Goal: Task Accomplishment & Management: Manage account settings

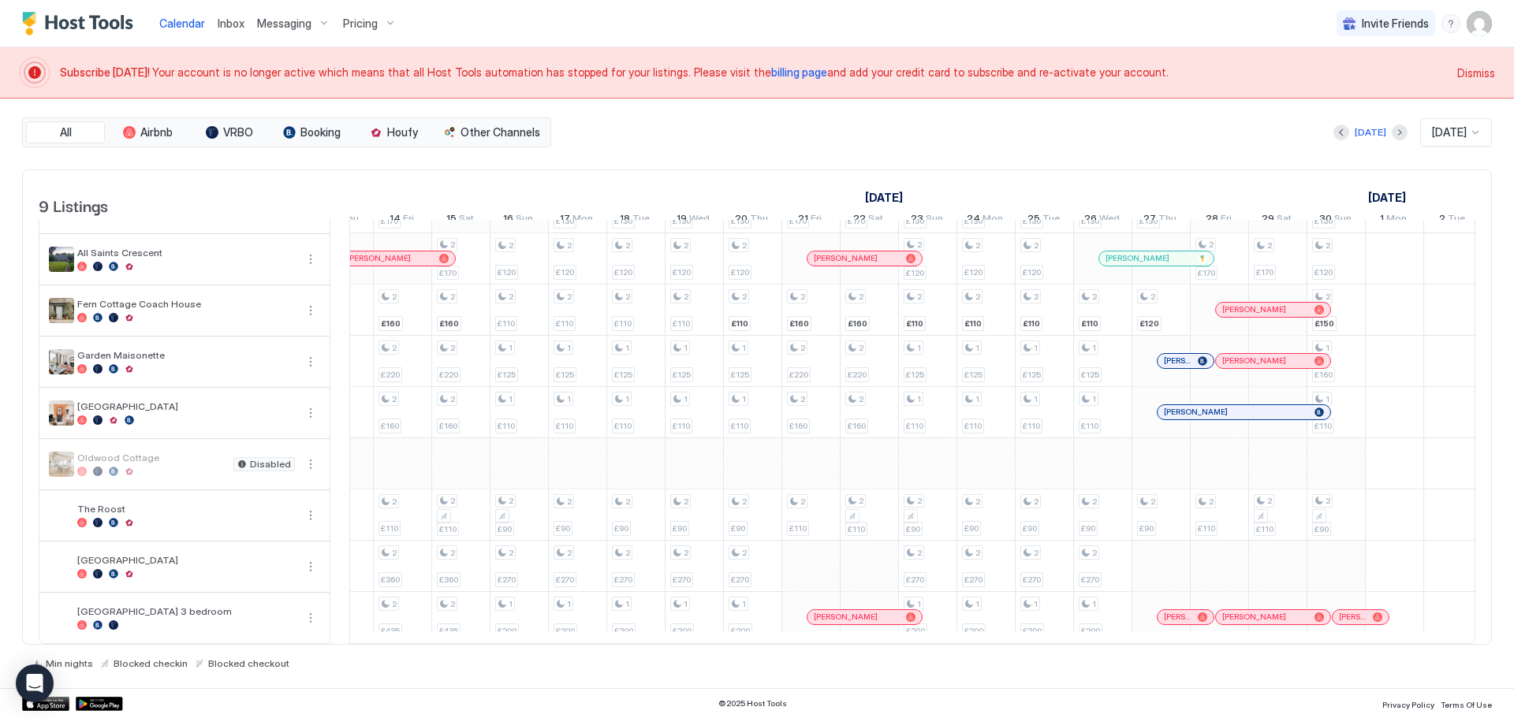
scroll to position [1, 1943]
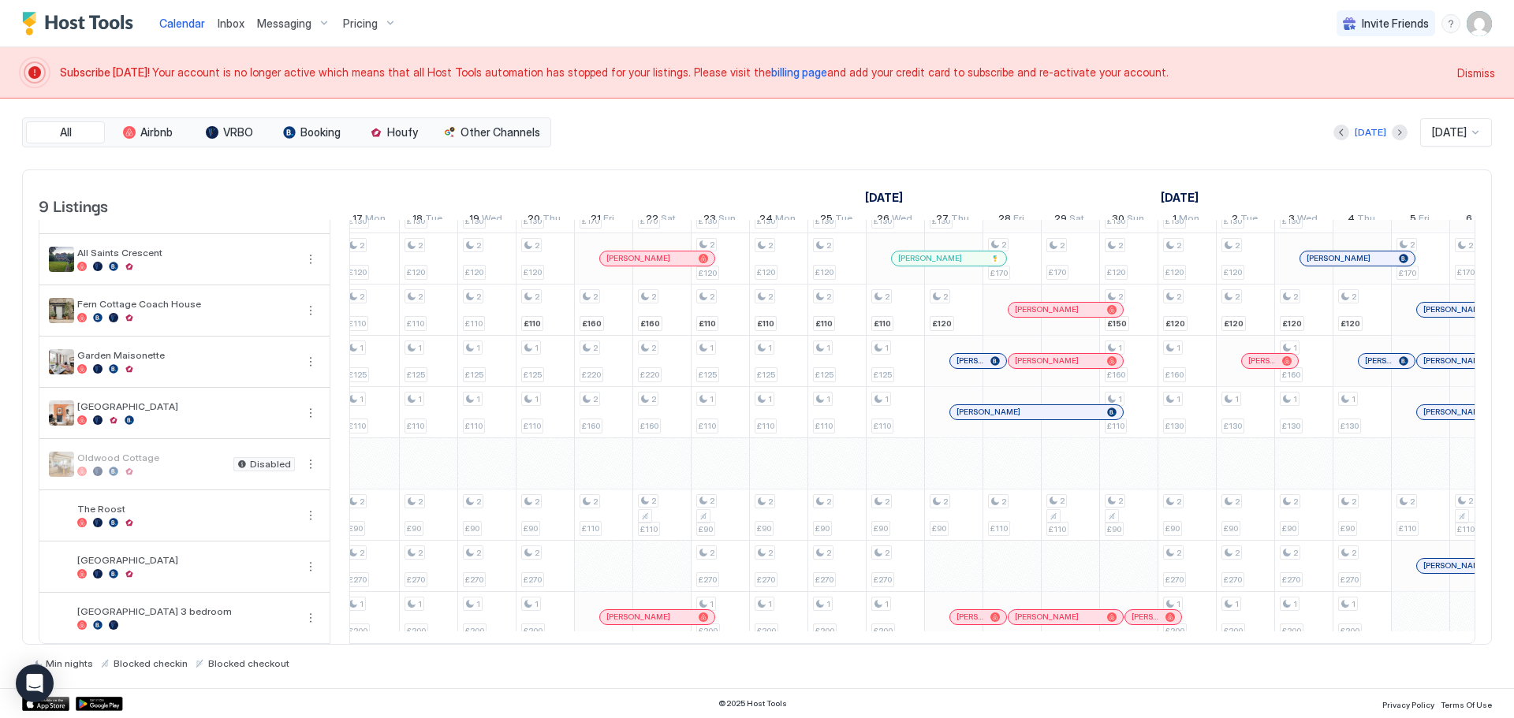
click at [771, 75] on span "billing page" at bounding box center [799, 71] width 56 height 13
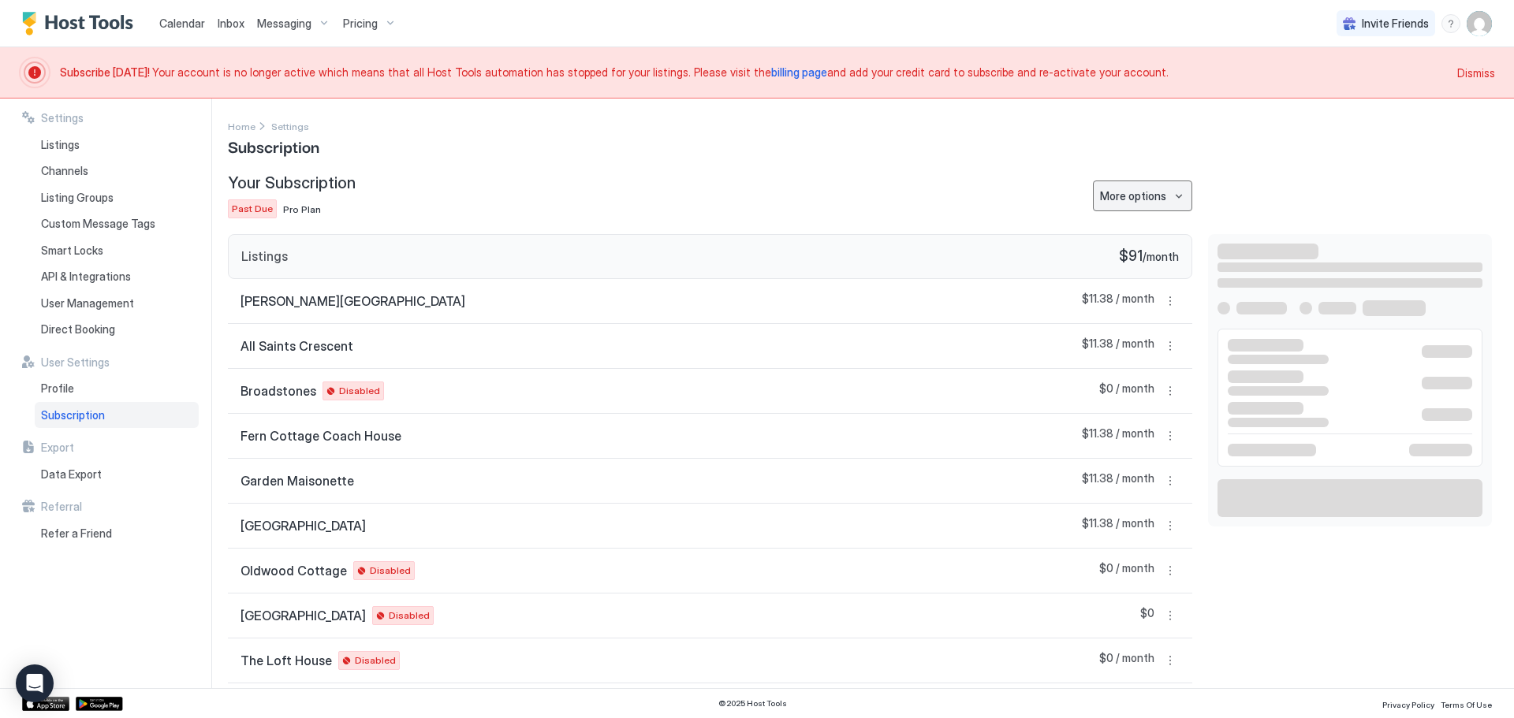
click at [1125, 213] on div "Your Subscription Past Due Pro Plan More options" at bounding box center [710, 195] width 964 height 45
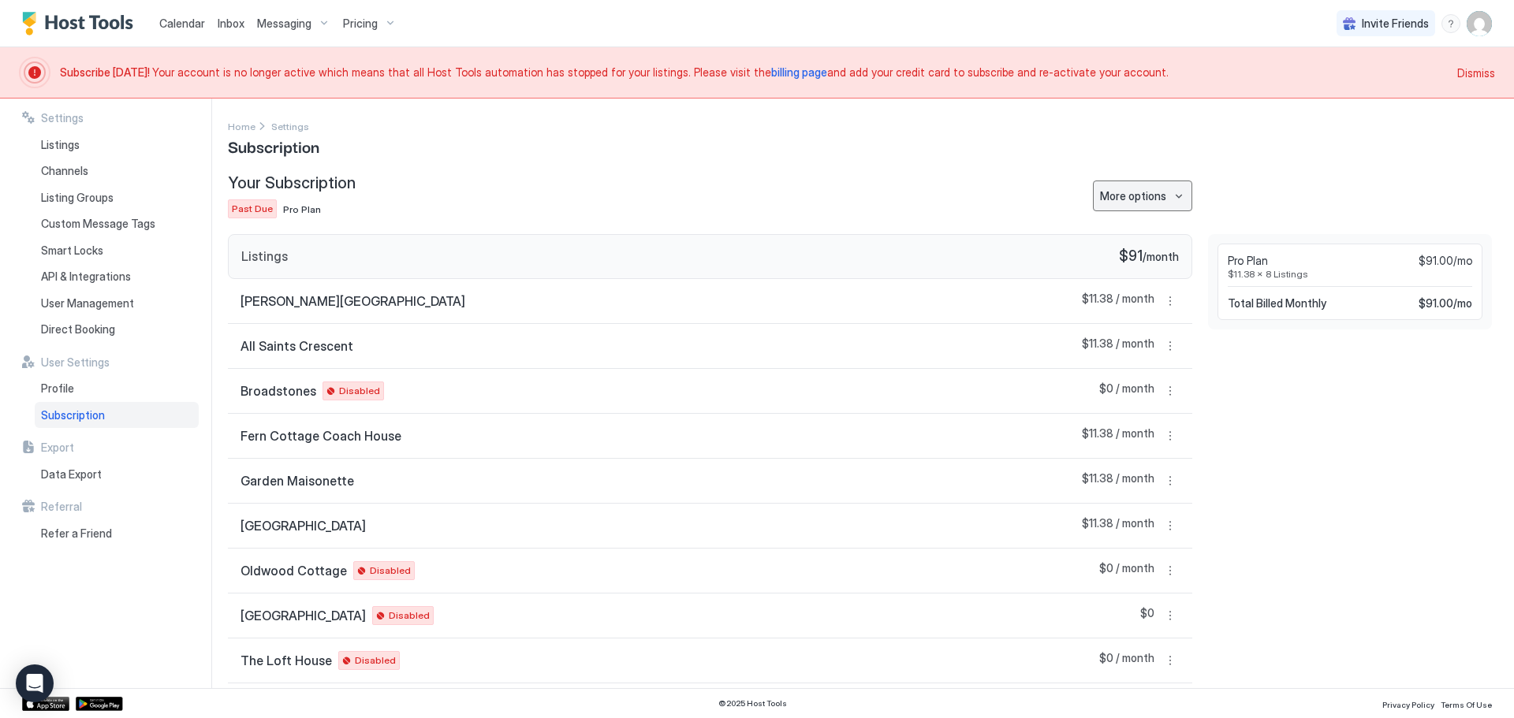
click at [1132, 205] on button "More options" at bounding box center [1142, 196] width 99 height 31
click at [1115, 248] on span "Edit Credit Card" at bounding box center [1142, 250] width 72 height 12
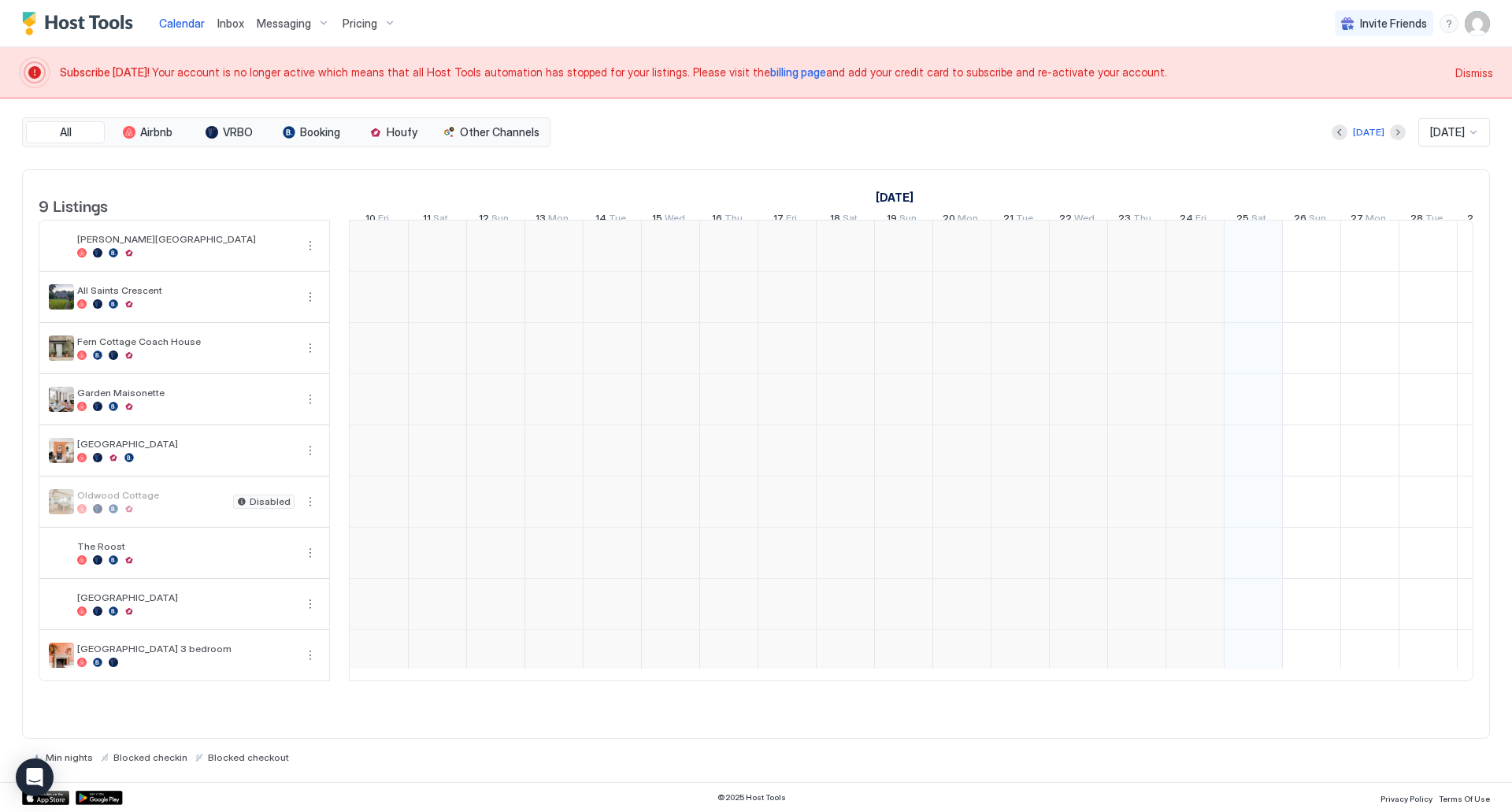
scroll to position [0, 875]
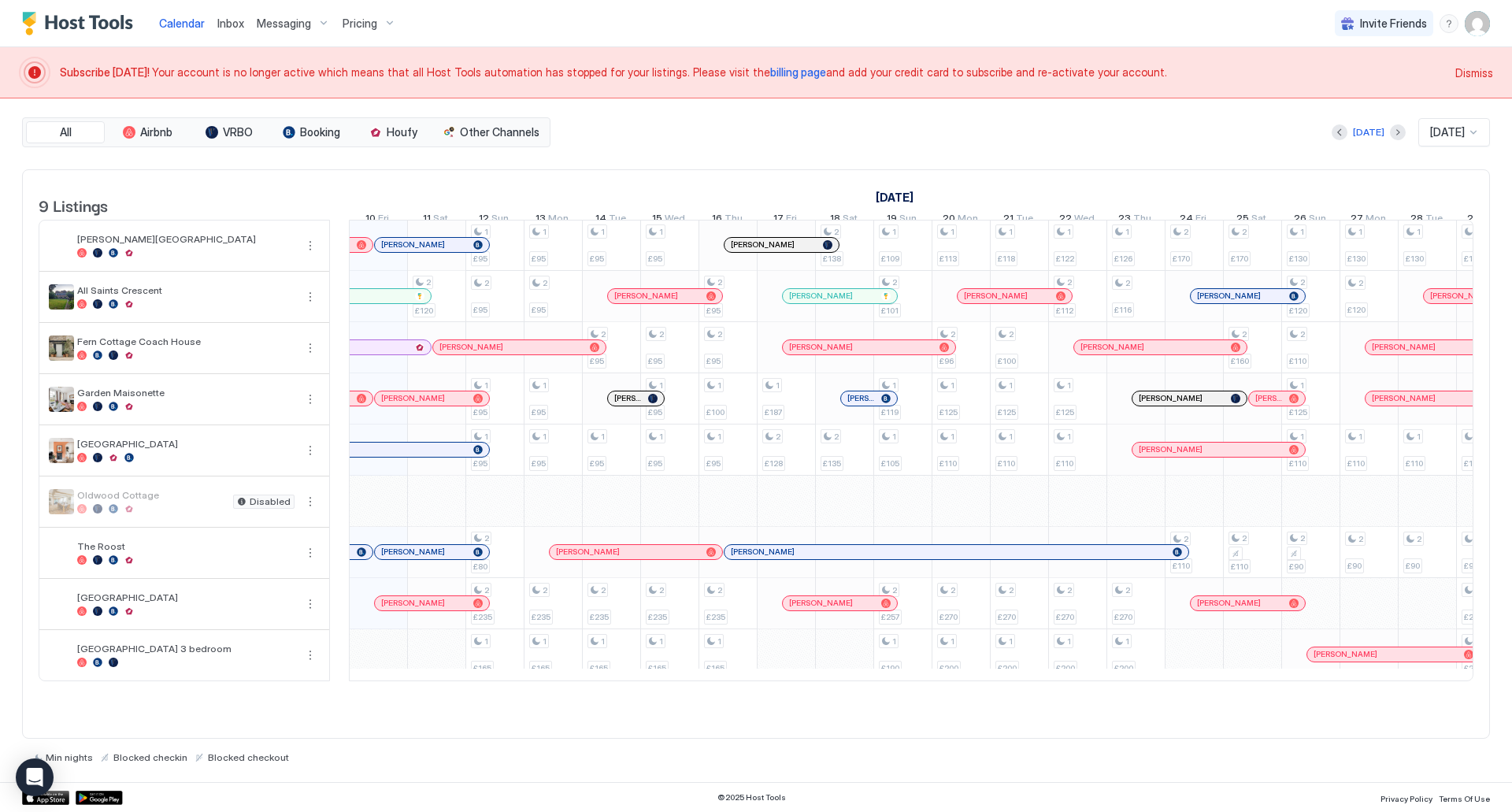
click at [759, 63] on div "Subscribe Today! Your account is no longer active which means that all Host Too…" at bounding box center [753, 73] width 1386 height 32
click at [770, 66] on span "billing page" at bounding box center [798, 71] width 56 height 13
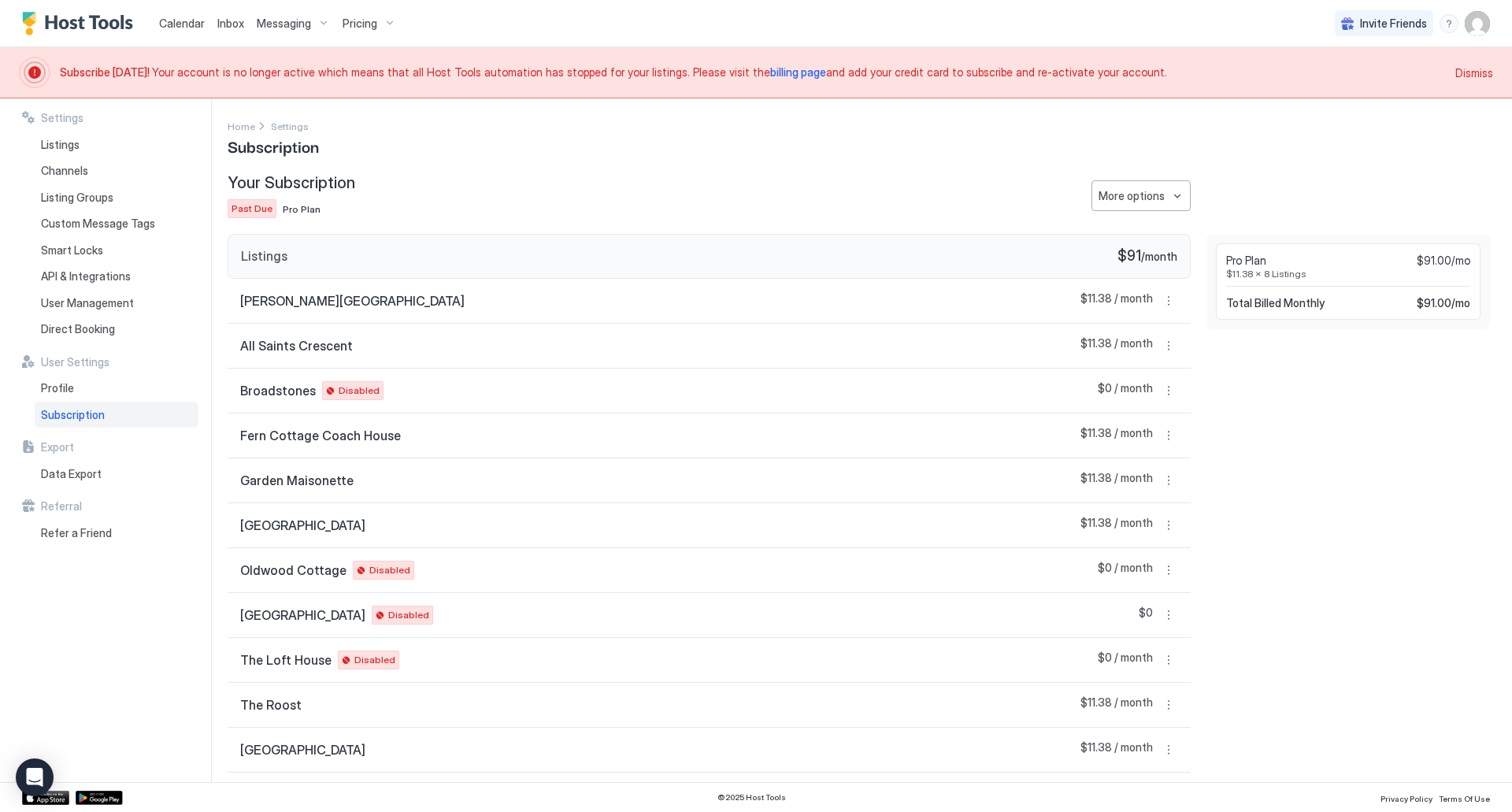
click at [774, 74] on span "billing page" at bounding box center [798, 71] width 56 height 13
click at [1163, 213] on div "Your Subscription Past Due Pro Plan More options" at bounding box center [709, 195] width 963 height 45
click at [1161, 199] on button "More options" at bounding box center [1140, 196] width 99 height 31
click at [1124, 252] on span "Edit Credit Card" at bounding box center [1140, 250] width 72 height 12
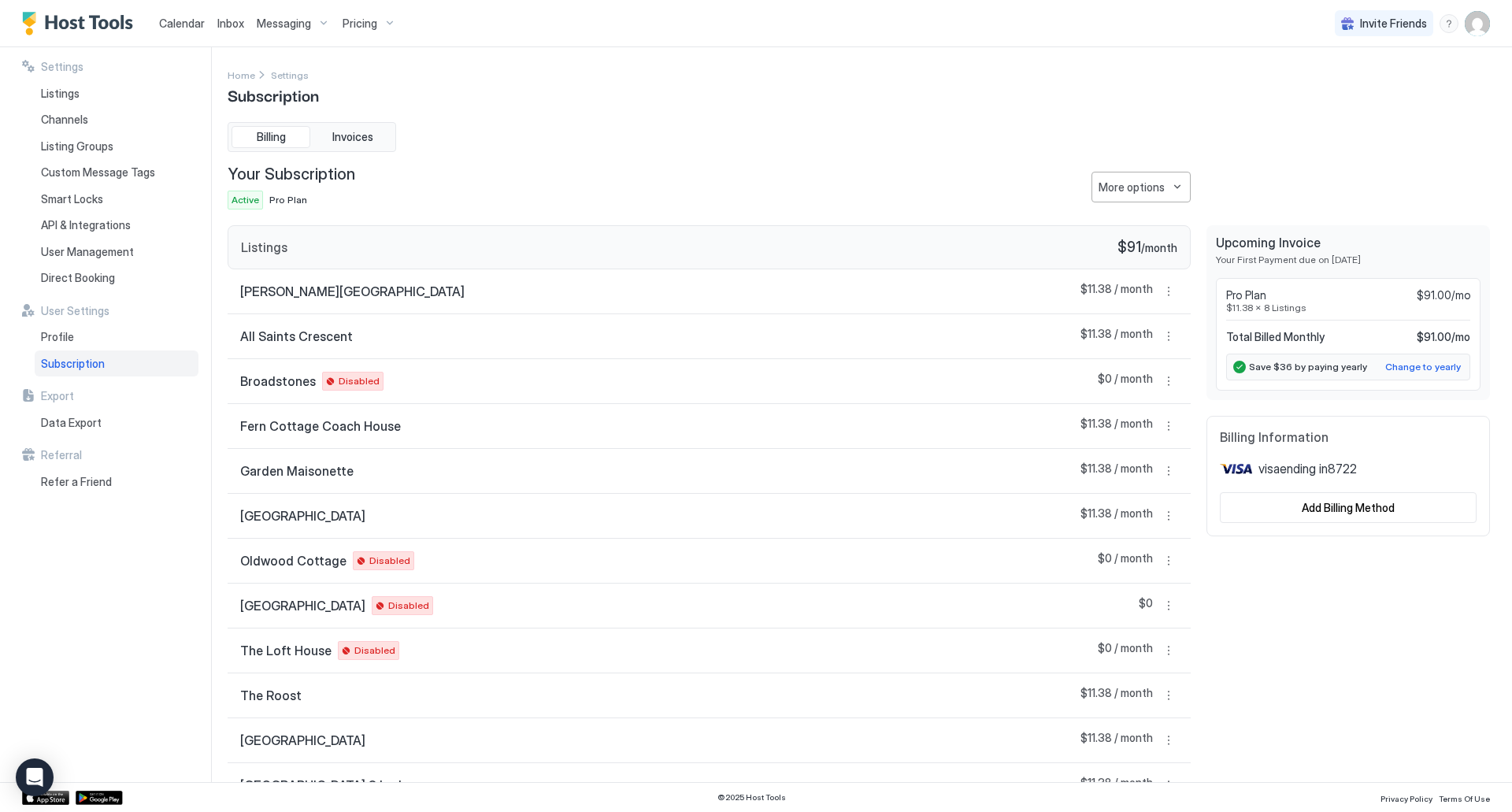
click at [1266, 260] on span "Your First Payment due on [DATE]" at bounding box center [1348, 260] width 265 height 12
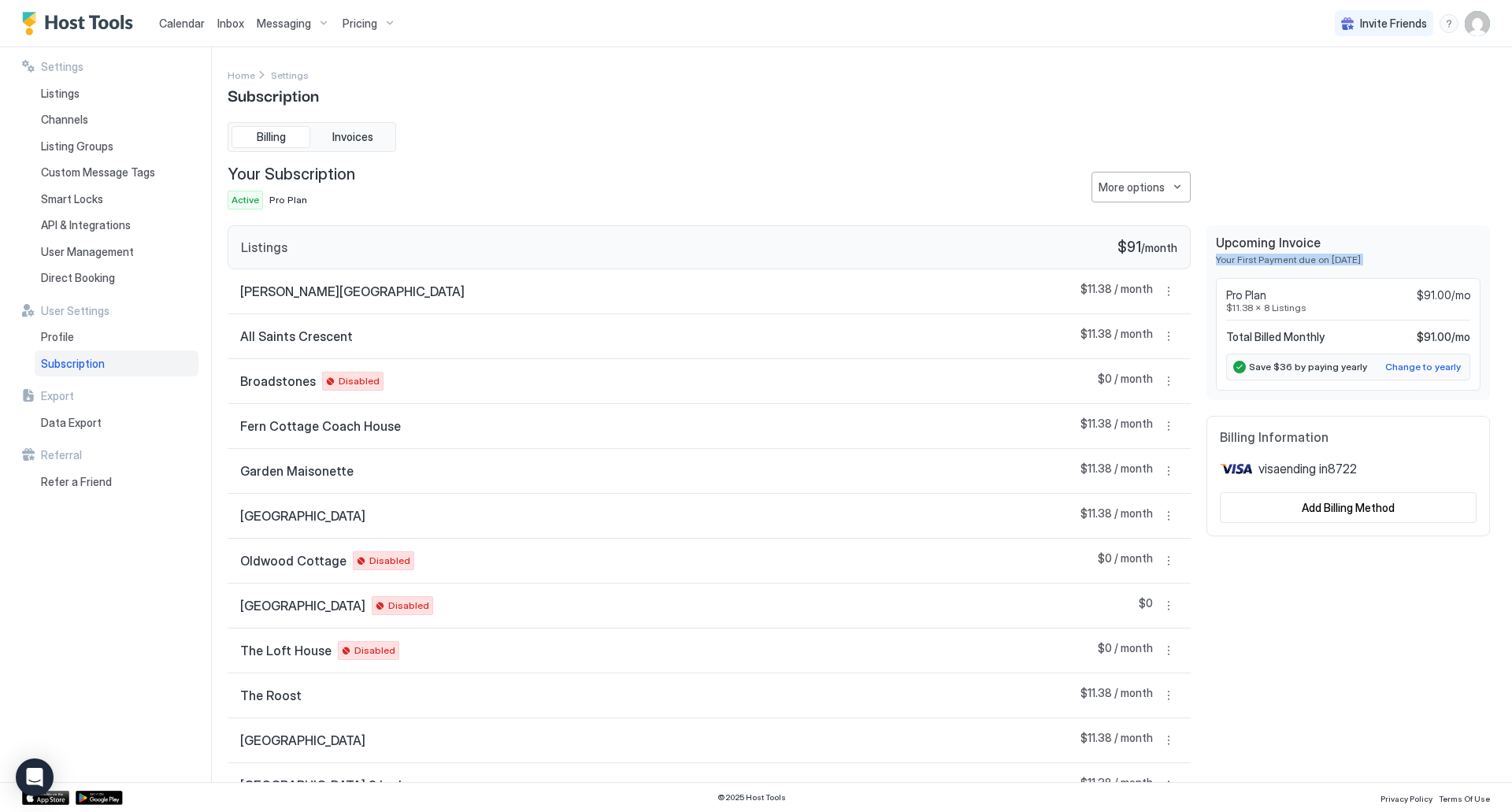
click at [1266, 260] on span "Your First Payment due on [DATE]" at bounding box center [1348, 260] width 265 height 12
click at [1258, 243] on span "Upcoming Invoice" at bounding box center [1348, 243] width 265 height 16
click at [183, 16] on link "Calendar" at bounding box center [182, 23] width 46 height 17
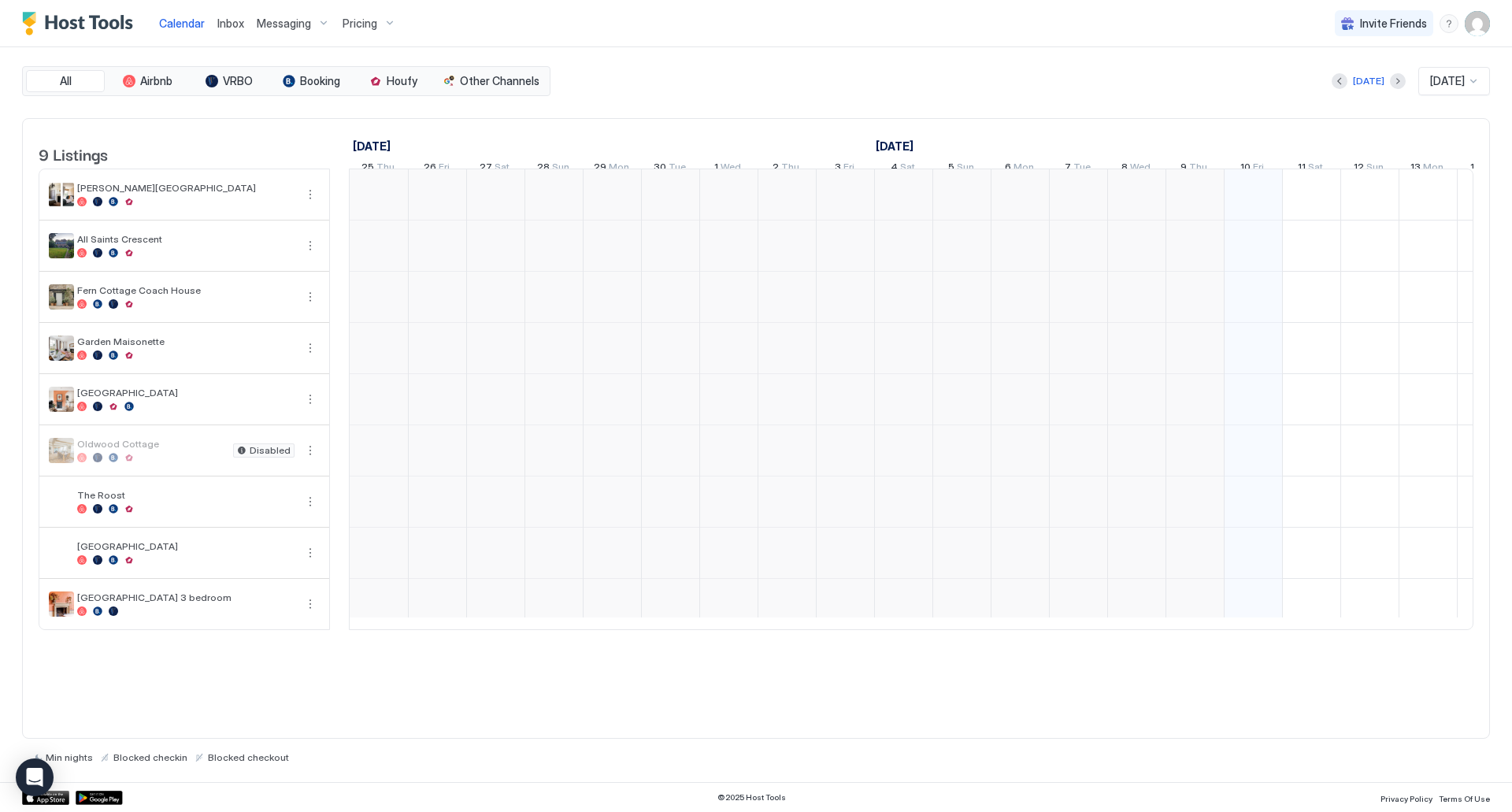
scroll to position [0, 875]
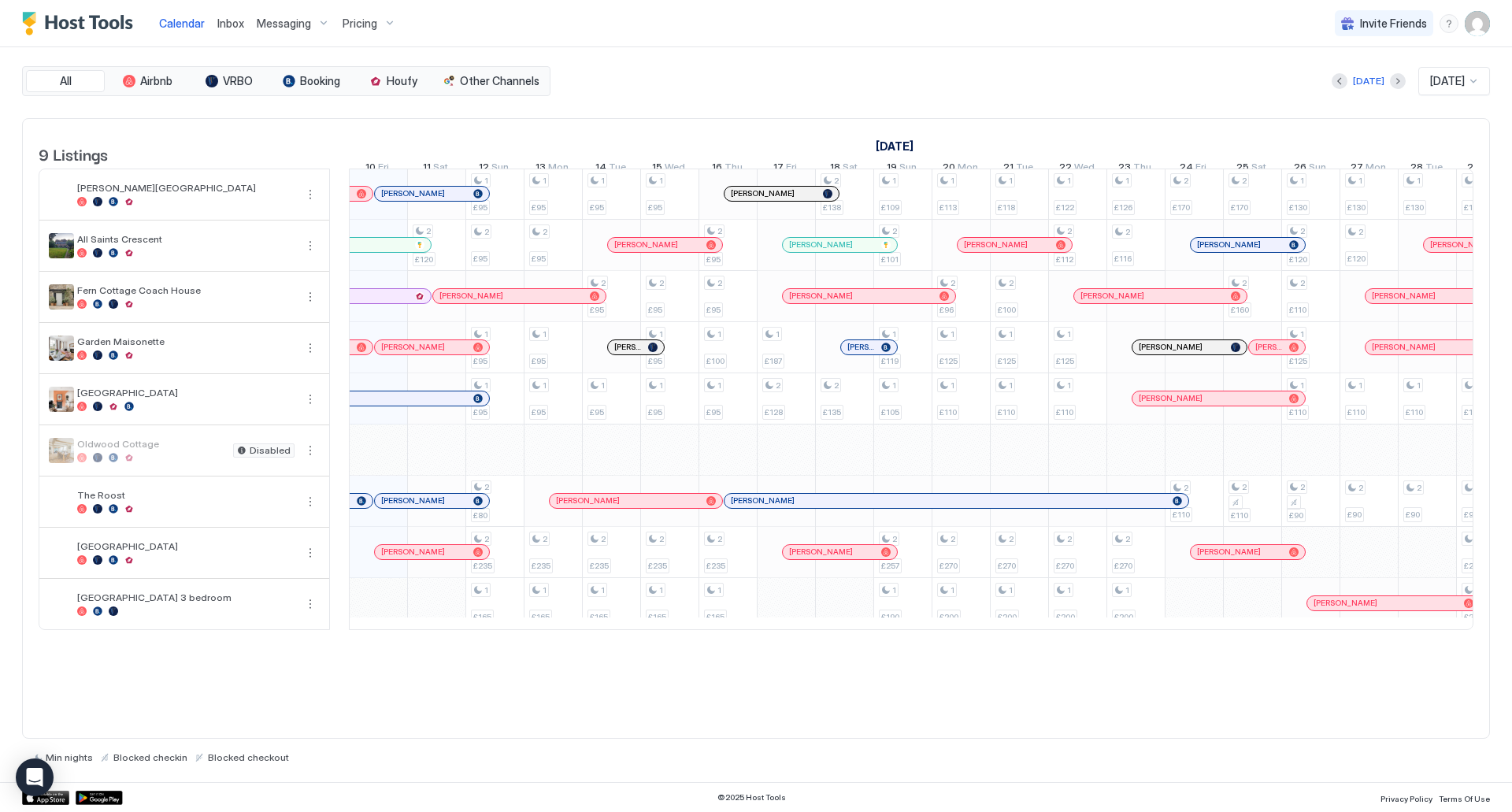
click at [624, 73] on div "[DATE] [DATE]" at bounding box center [1022, 81] width 937 height 28
click at [376, 30] on div "Pricing" at bounding box center [370, 23] width 66 height 27
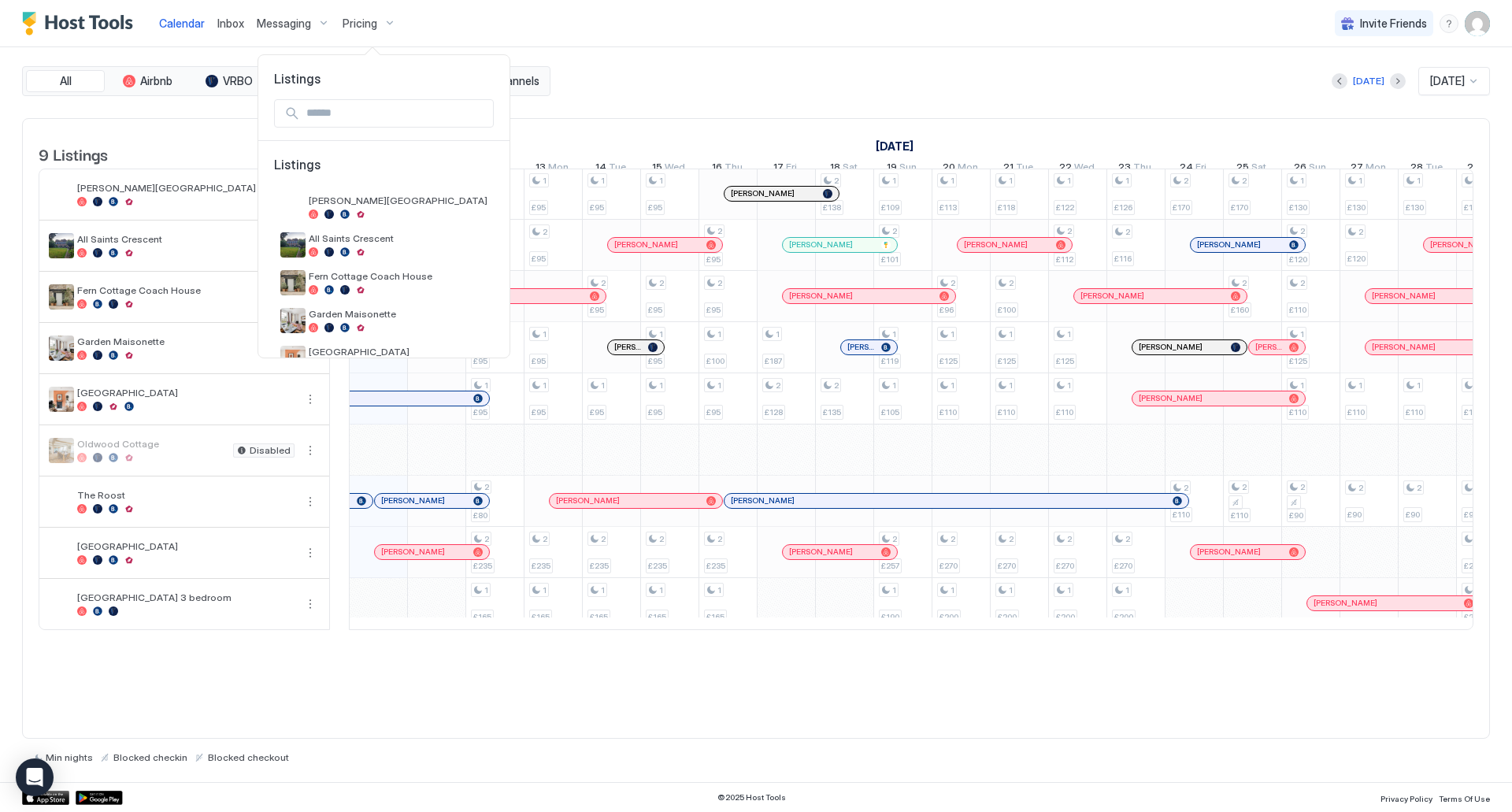
click at [377, 26] on div at bounding box center [756, 406] width 1512 height 812
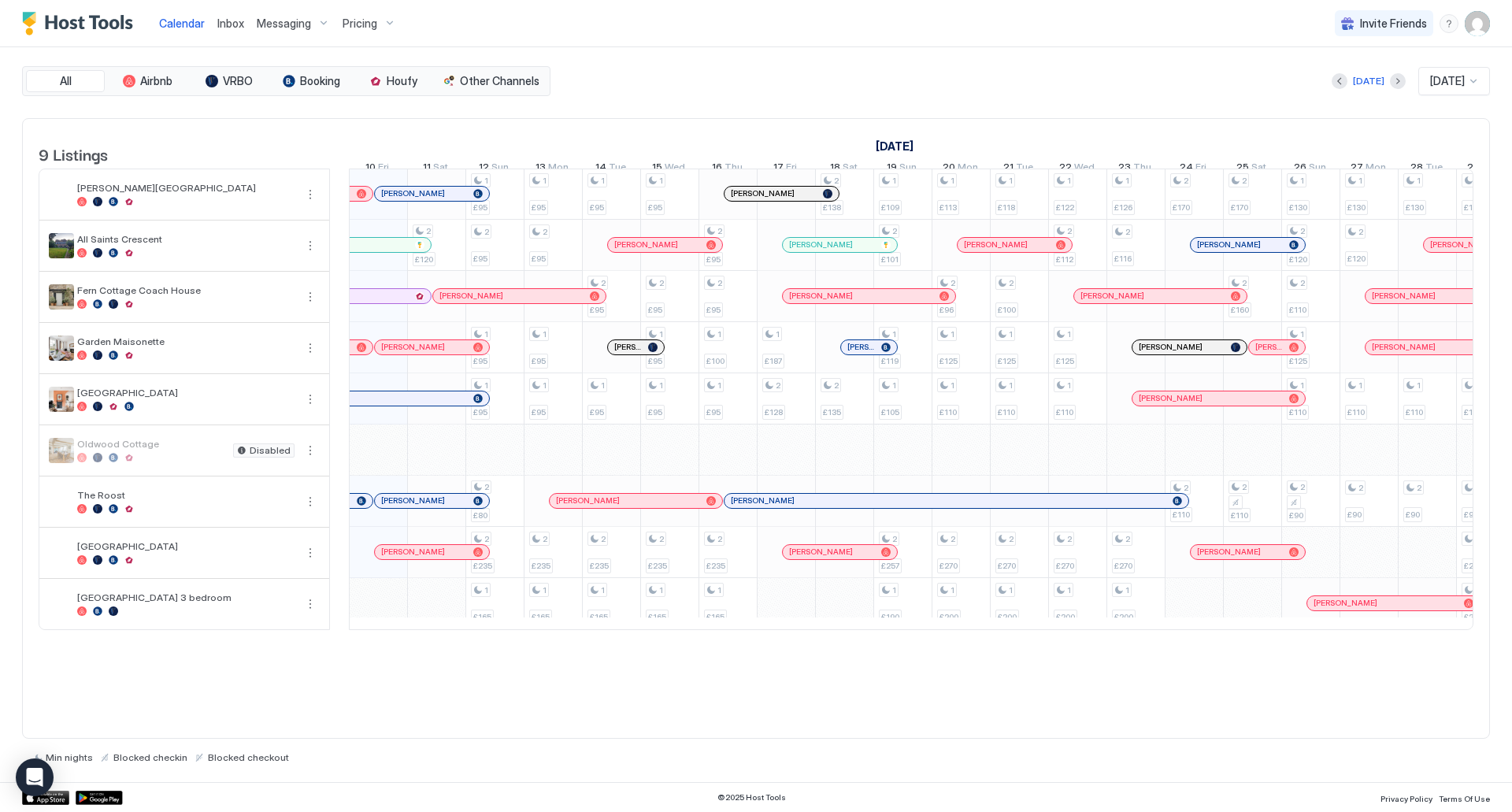
click at [443, 19] on div "Calendar Inbox Messaging Pricing Invite Friends CT" at bounding box center [756, 23] width 1512 height 47
click at [378, 11] on div "Pricing" at bounding box center [370, 23] width 66 height 27
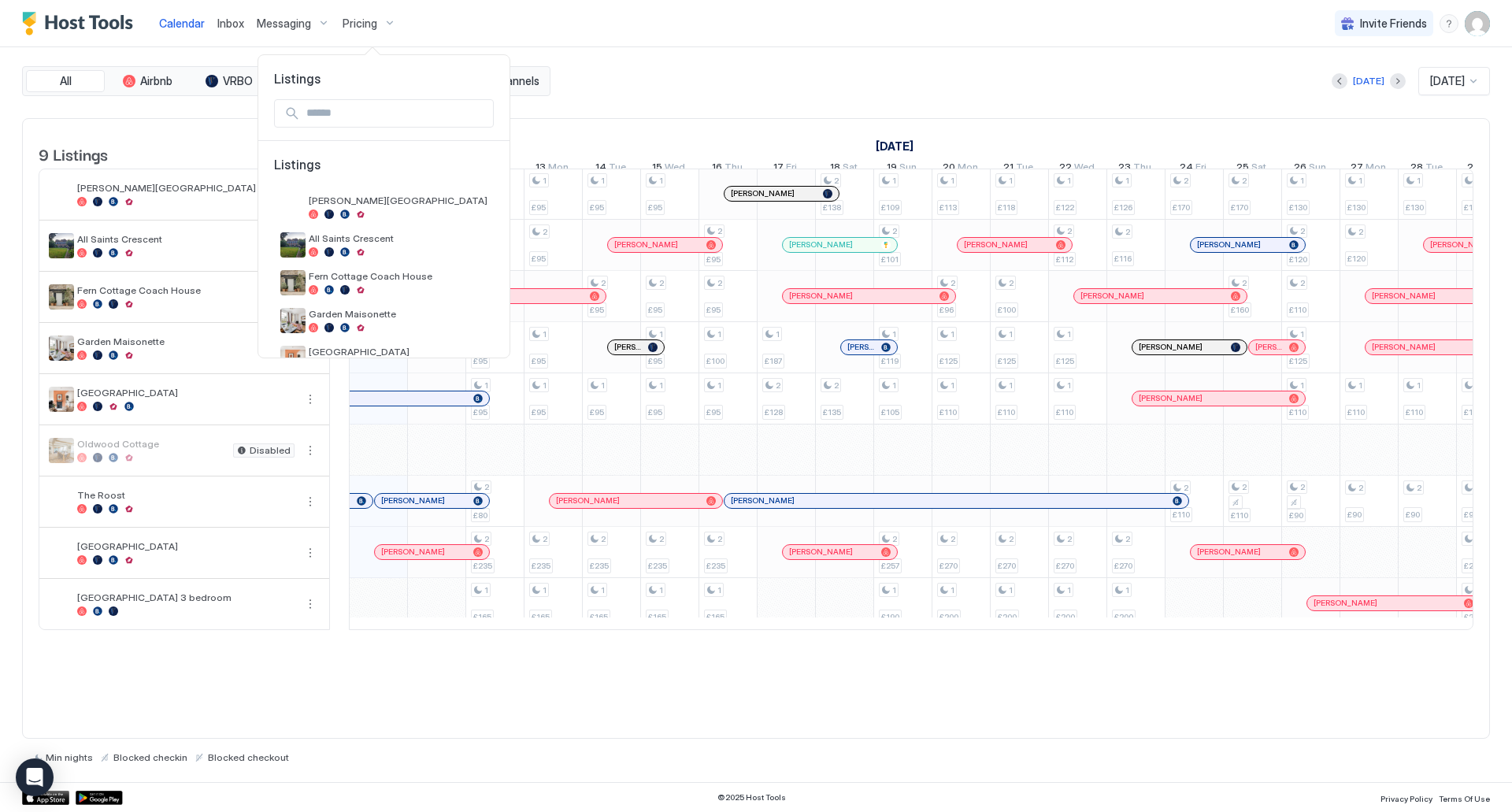
click at [1056, 69] on div at bounding box center [756, 406] width 1512 height 812
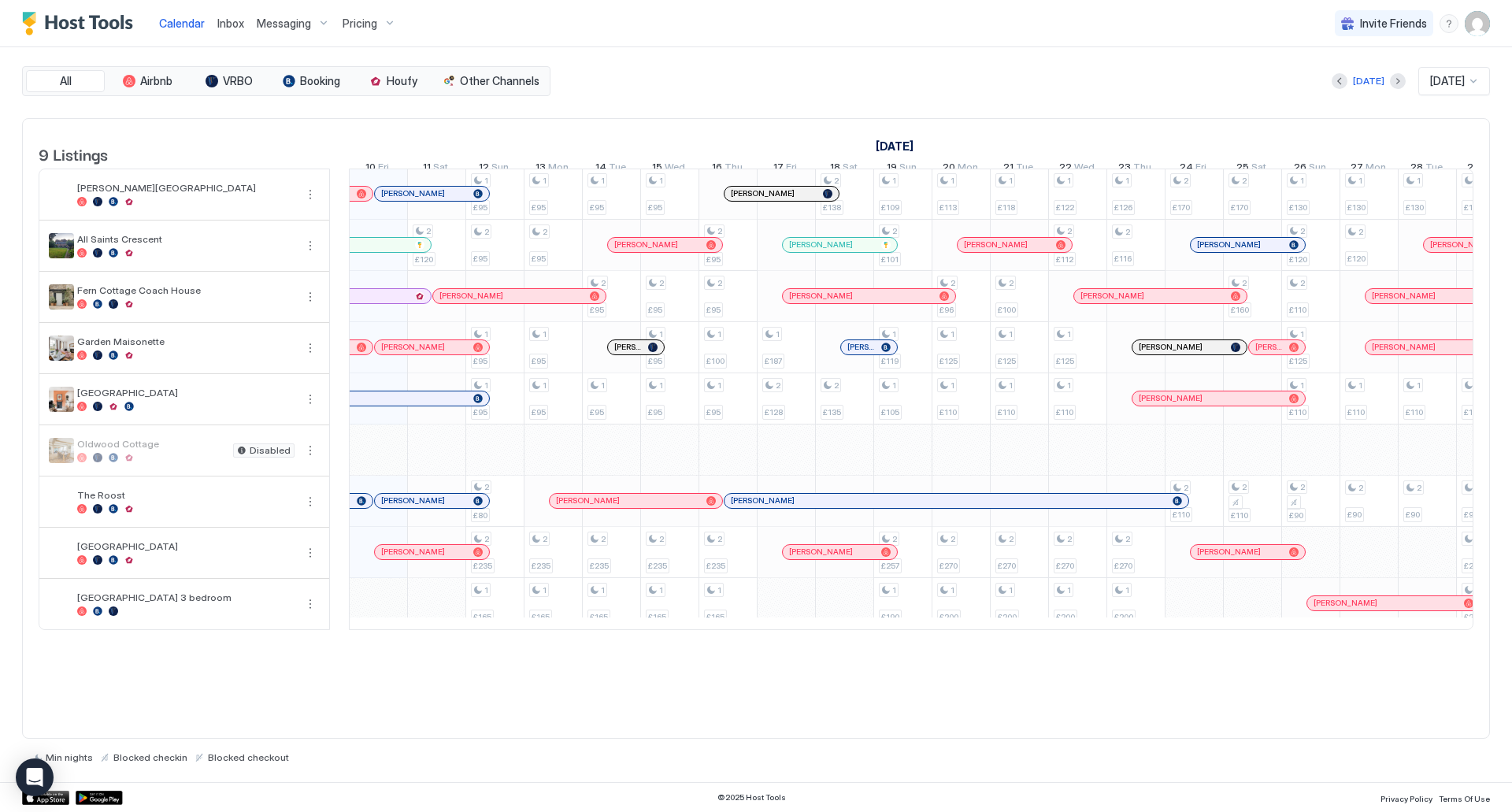
click at [1488, 21] on img "User profile" at bounding box center [1477, 23] width 25 height 25
click at [1359, 88] on div "Settings" at bounding box center [1389, 89] width 200 height 28
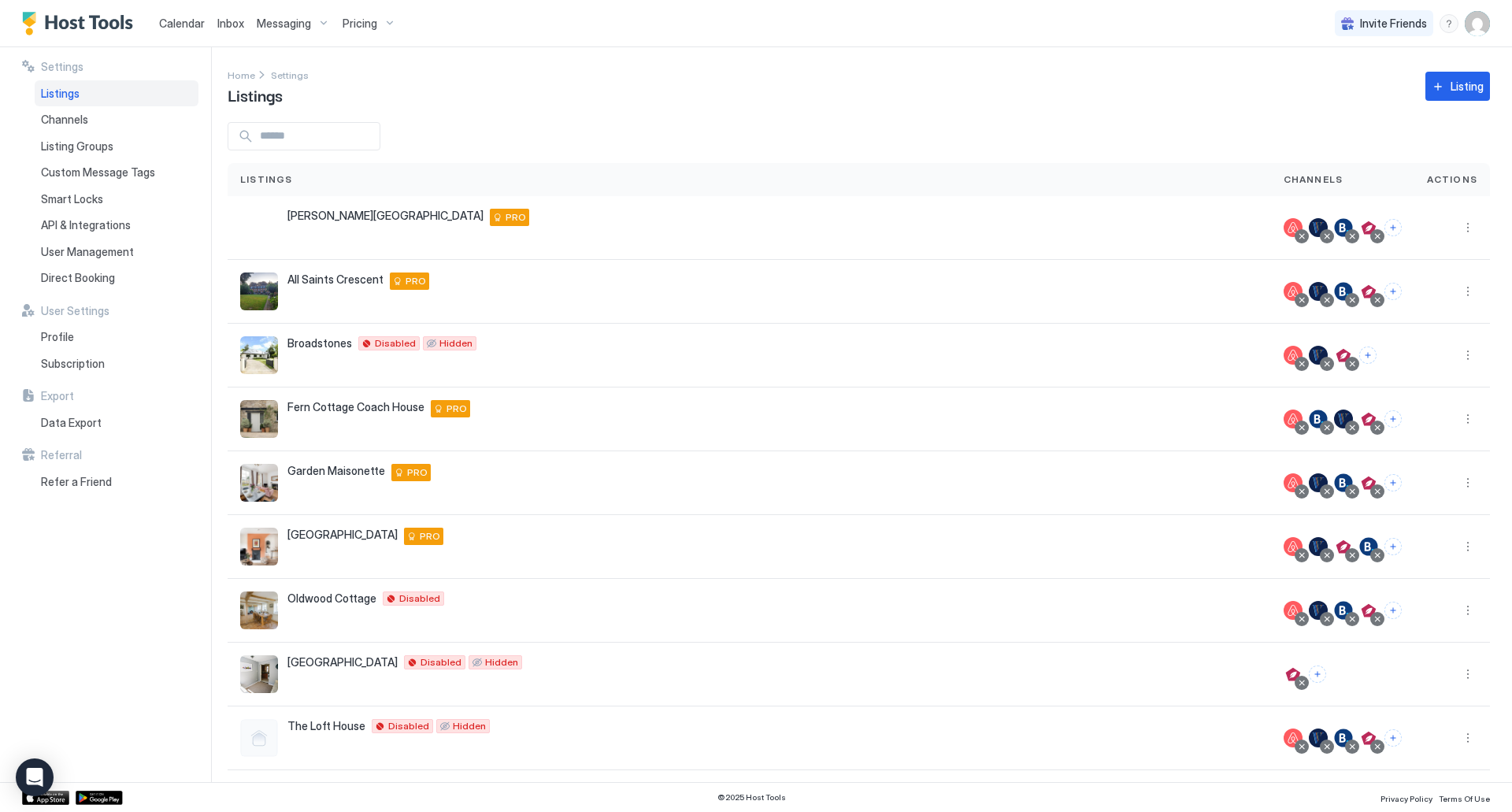
click at [243, 28] on span "Inbox" at bounding box center [231, 23] width 27 height 13
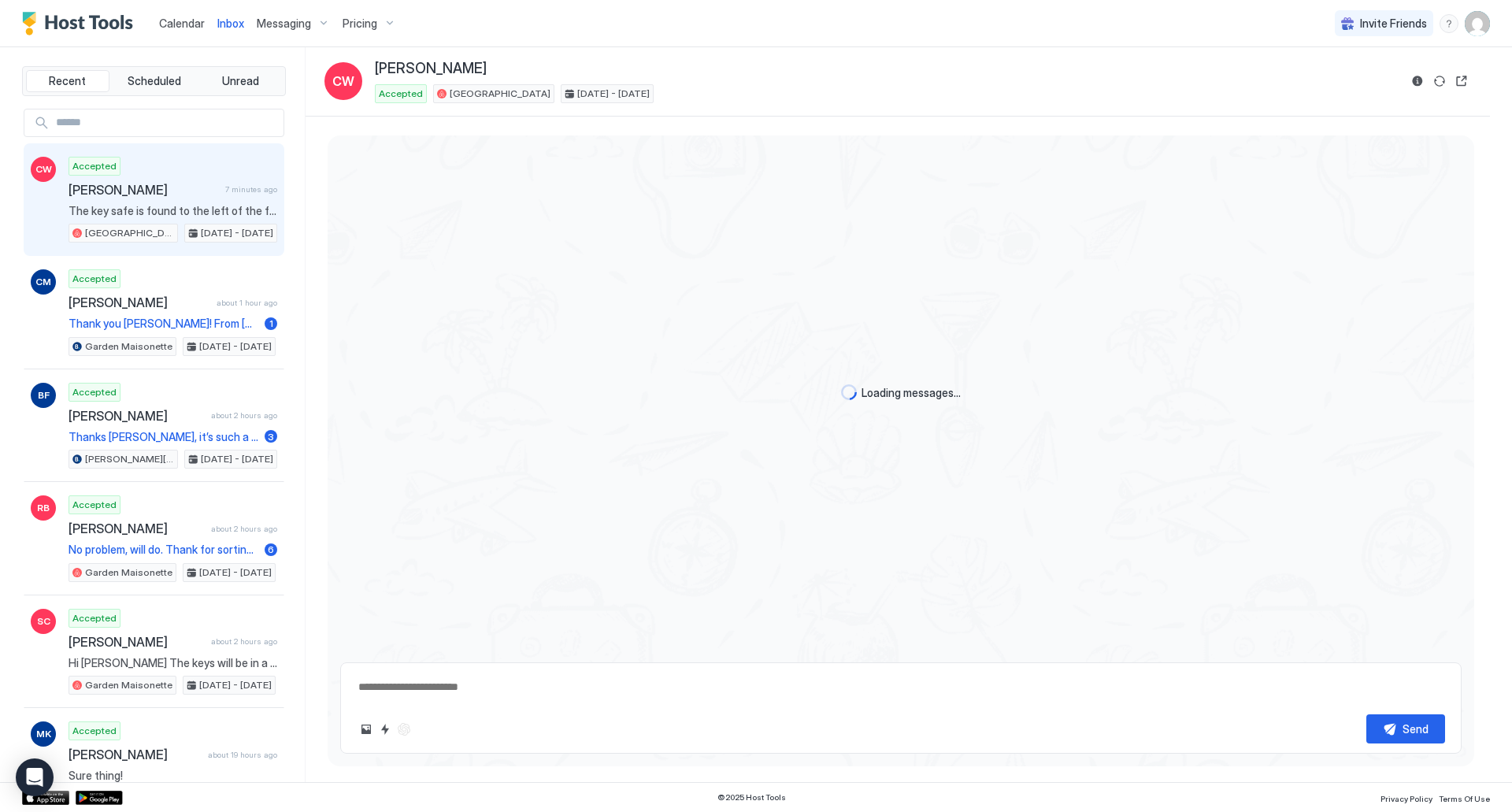
click at [282, 25] on span "Messaging" at bounding box center [284, 24] width 54 height 14
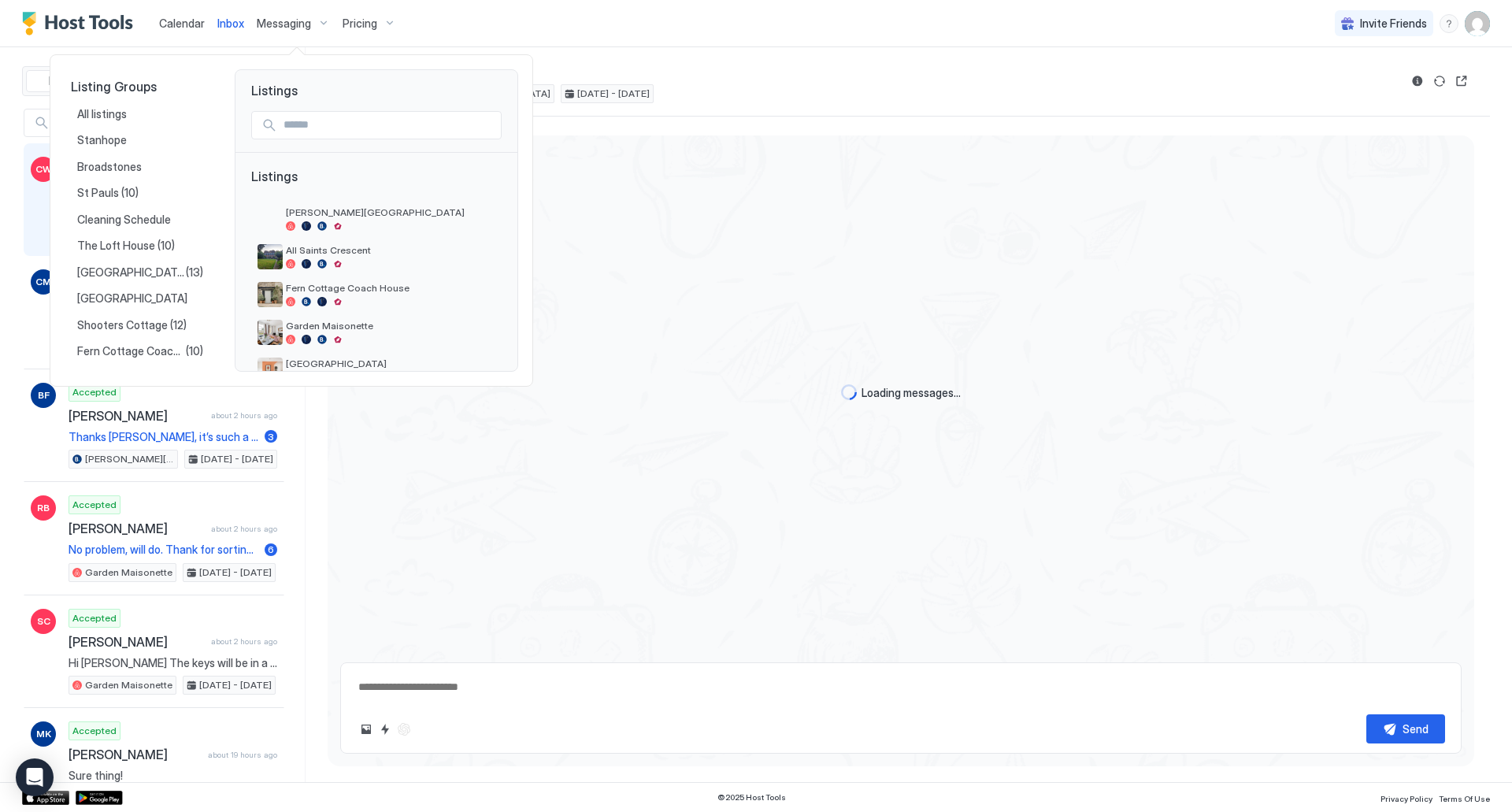
type textarea "*"
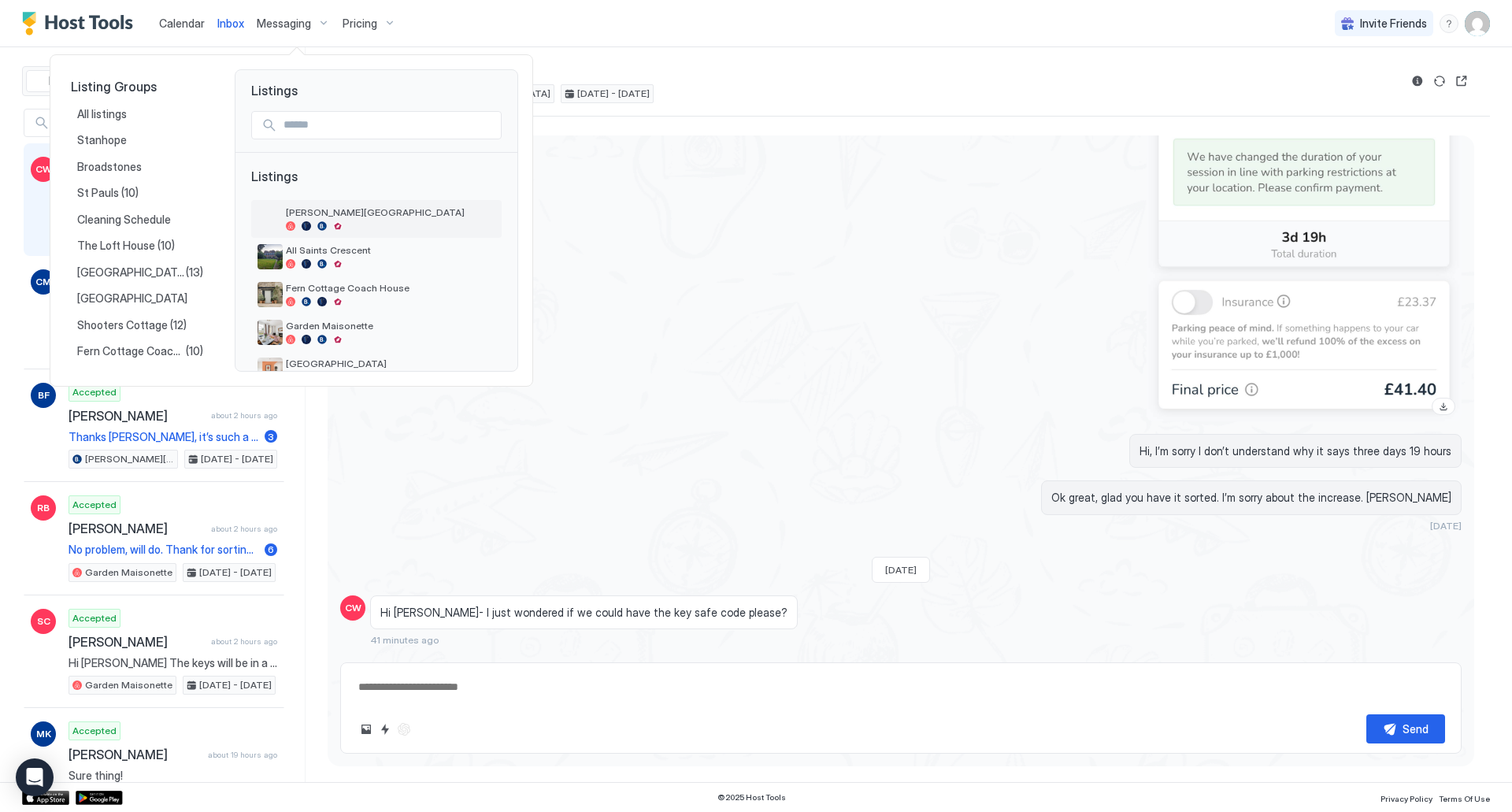
scroll to position [4488, 0]
